Goal: Check status

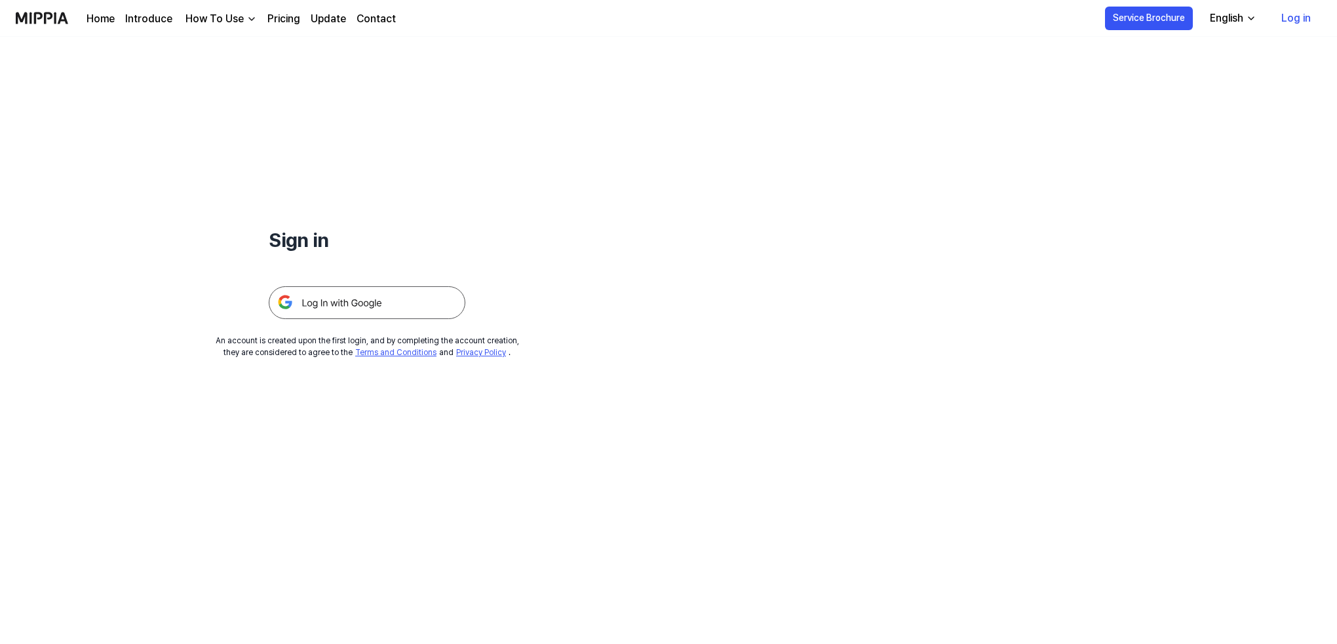
drag, startPoint x: 336, startPoint y: 307, endPoint x: 336, endPoint y: 296, distance: 11.8
click at [336, 307] on img at bounding box center [367, 302] width 197 height 33
click at [307, 303] on img at bounding box center [367, 302] width 197 height 33
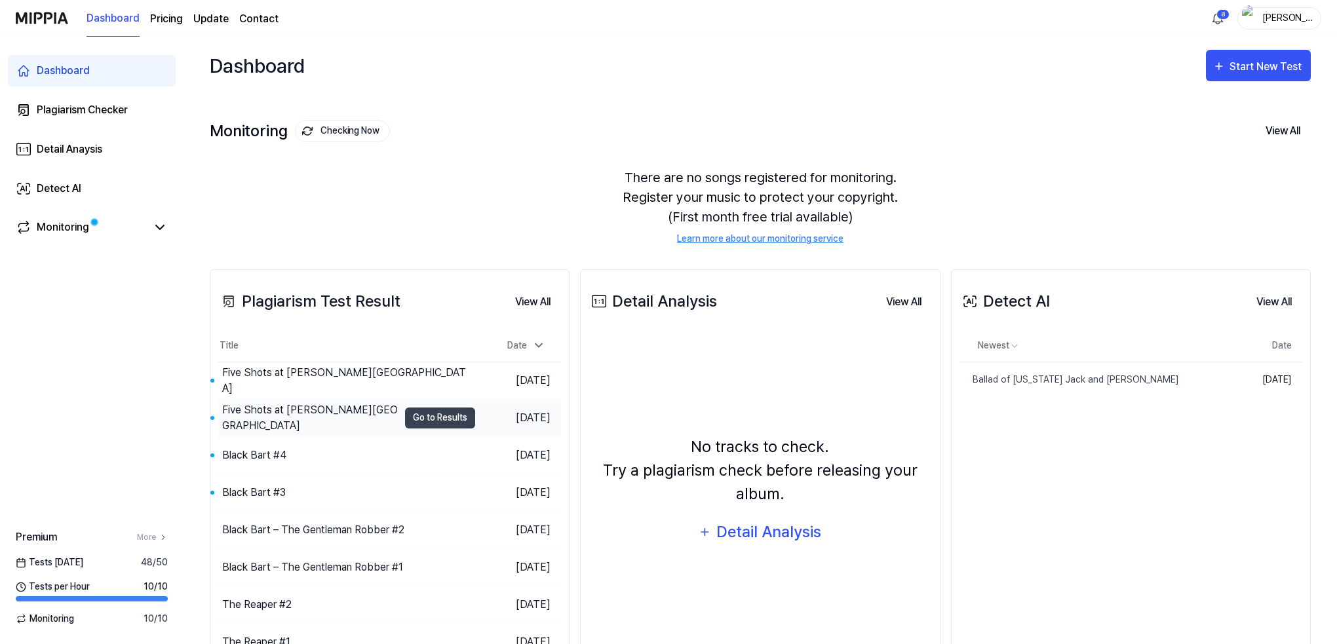
click at [266, 414] on div "Five Shots at [PERSON_NAME][GEOGRAPHIC_DATA]" at bounding box center [310, 417] width 176 height 31
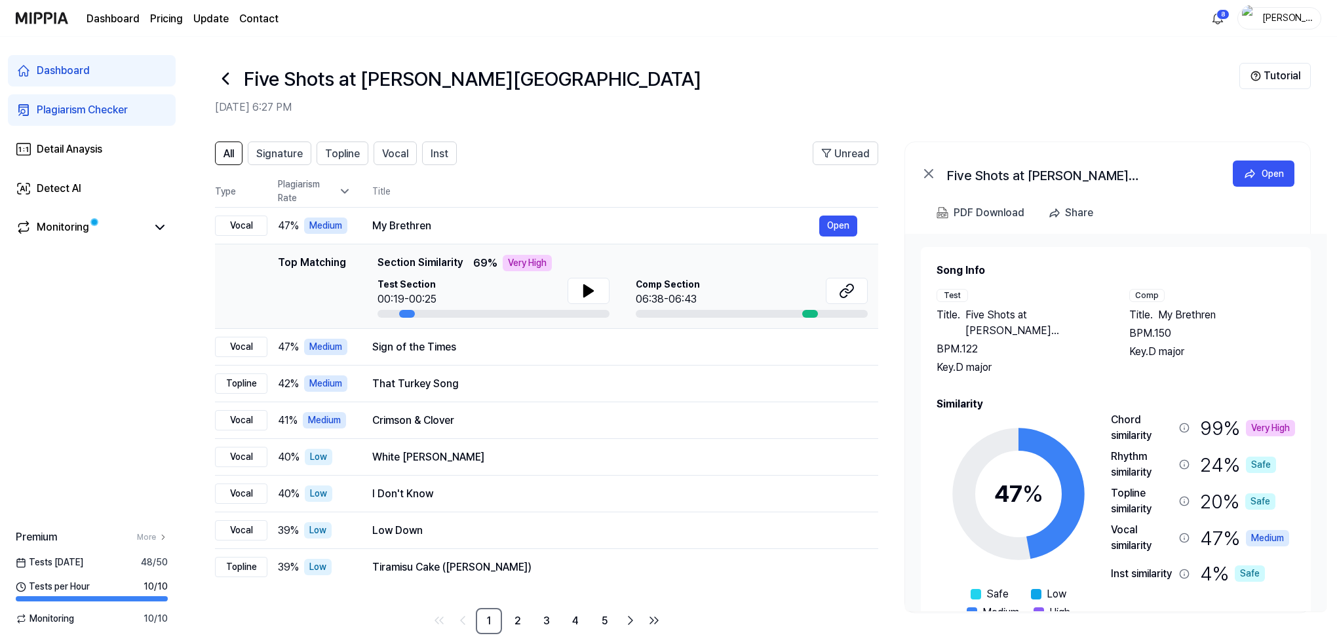
click at [225, 78] on icon at bounding box center [225, 78] width 21 height 21
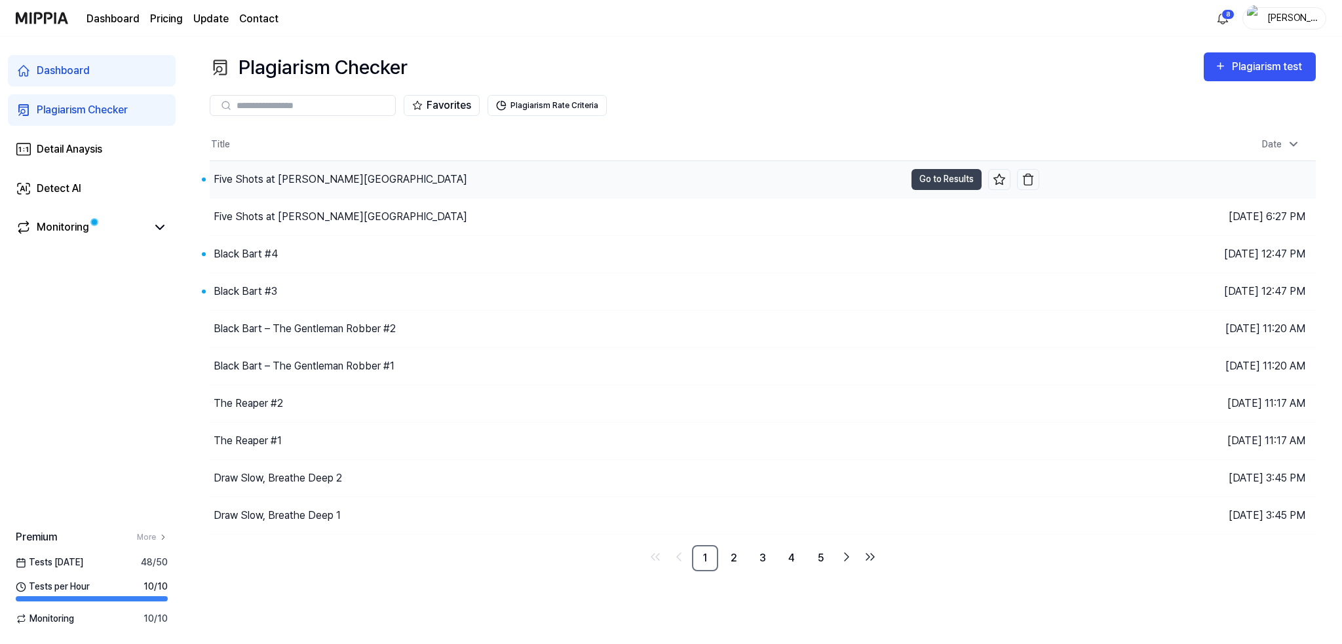
click at [249, 175] on div "Five Shots at [PERSON_NAME][GEOGRAPHIC_DATA]" at bounding box center [341, 180] width 254 height 16
